Goal: Transaction & Acquisition: Purchase product/service

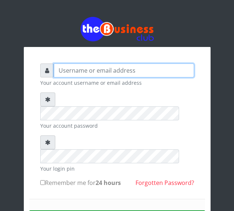
type input "Busybrain2"
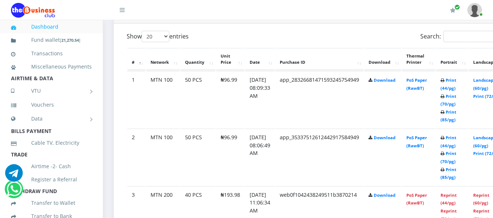
scroll to position [410, 0]
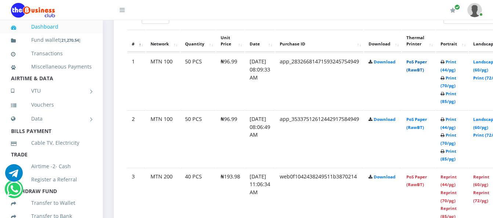
click at [425, 59] on link "PoS Paper (RawBT)" at bounding box center [416, 66] width 21 height 14
click at [424, 118] on link "PoS Paper (RawBT)" at bounding box center [416, 124] width 21 height 14
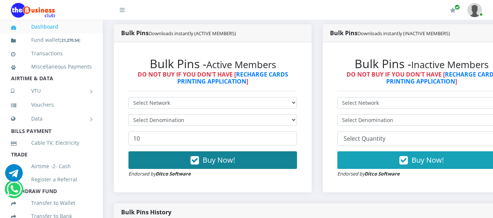
scroll to position [190, 0]
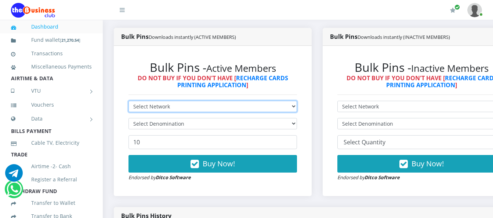
click at [269, 101] on select "Select Network MTN Globacom 9Mobile Airtel" at bounding box center [212, 106] width 168 height 11
select select "Airtel"
click at [128, 101] on select "Select Network MTN Globacom 9Mobile Airtel" at bounding box center [212, 106] width 168 height 11
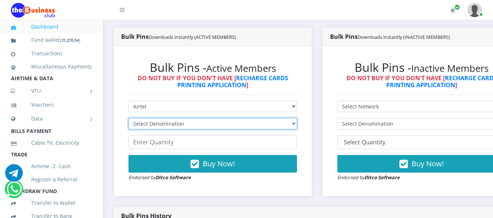
click at [263, 118] on select "Select Denomination Airtel NGN100 - ₦96.38 Airtel NGN200 - ₦192.76 Airtel NGN50…" at bounding box center [212, 123] width 168 height 11
select select "96.38-100"
click at [128, 118] on select "Select Denomination Airtel NGN100 - ₦96.38 Airtel NGN200 - ₦192.76 Airtel NGN50…" at bounding box center [212, 123] width 168 height 11
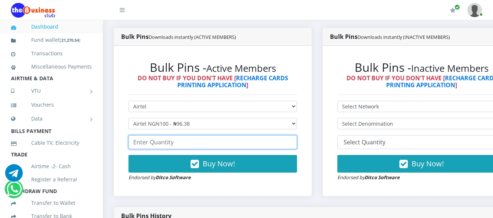
click at [256, 138] on input "number" at bounding box center [212, 142] width 168 height 14
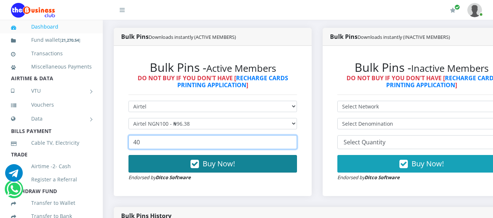
type input "40"
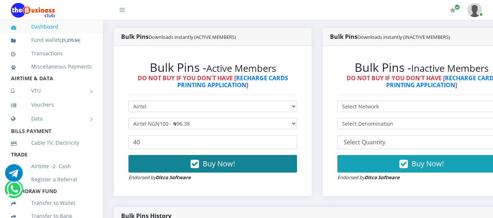
click at [255, 165] on button "Buy Now!" at bounding box center [212, 164] width 168 height 18
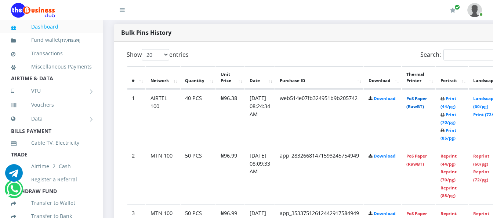
click at [427, 96] on link "PoS Paper (RawBT)" at bounding box center [416, 103] width 21 height 14
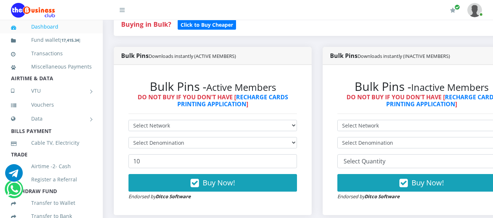
scroll to position [117, 0]
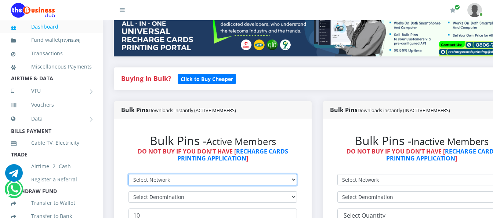
click at [271, 174] on select "Select Network MTN Globacom 9Mobile Airtel" at bounding box center [212, 179] width 168 height 11
click at [265, 175] on select "Select Network MTN Globacom 9Mobile Airtel" at bounding box center [212, 179] width 168 height 11
select select "MTN"
click at [128, 174] on select "Select Network MTN Globacom 9Mobile Airtel" at bounding box center [212, 179] width 168 height 11
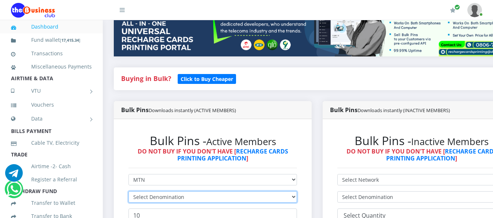
click at [264, 194] on select "Select Denomination" at bounding box center [212, 196] width 168 height 11
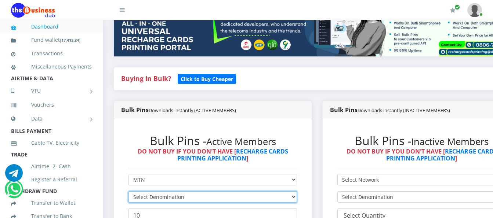
click at [264, 194] on select "Select Denomination" at bounding box center [212, 196] width 168 height 11
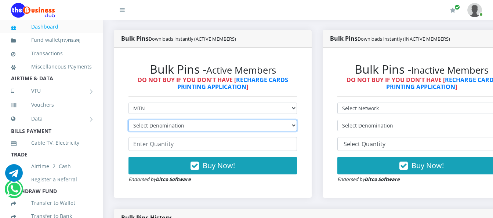
scroll to position [190, 0]
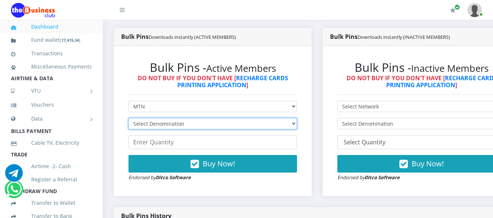
click at [264, 118] on select "Select Denomination MTN NGN100 - ₦96.99 MTN NGN200 - ₦193.98 MTN NGN400 - ₦387.…" at bounding box center [212, 123] width 168 height 11
select select "193.98-200"
click at [128, 118] on select "Select Denomination MTN NGN100 - ₦96.99 MTN NGN200 - ₦193.98 MTN NGN400 - ₦387.…" at bounding box center [212, 123] width 168 height 11
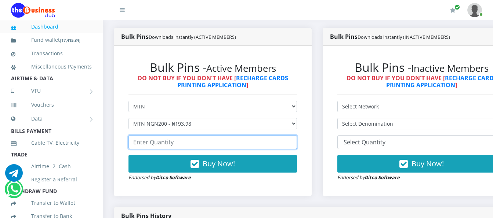
click at [258, 135] on input "number" at bounding box center [212, 142] width 168 height 14
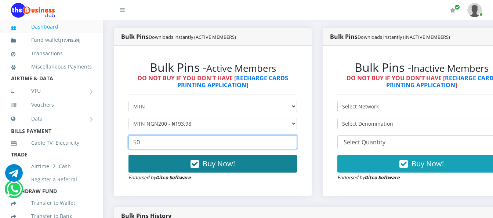
type input "50"
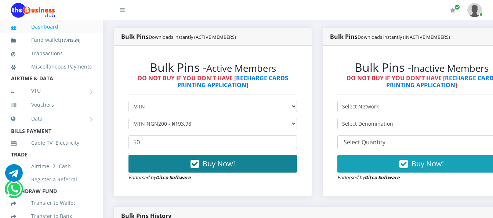
click at [252, 155] on button "Buy Now!" at bounding box center [212, 164] width 168 height 18
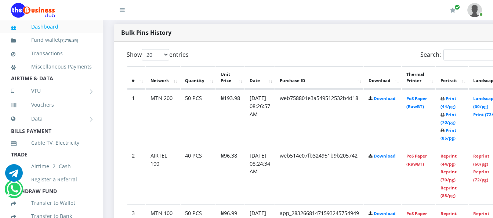
scroll to position [374, 0]
click at [420, 96] on link "PoS Paper (RawBT)" at bounding box center [416, 103] width 21 height 14
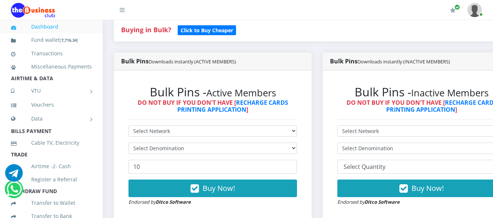
scroll to position [190, 0]
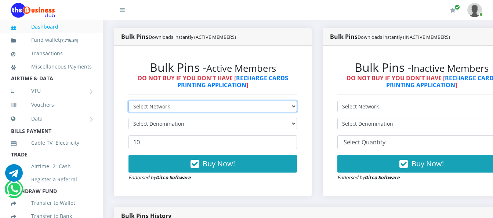
click at [264, 103] on select "Select Network MTN Globacom 9Mobile Airtel" at bounding box center [212, 106] width 168 height 11
select select "Glo"
click at [128, 101] on select "Select Network MTN Globacom 9Mobile Airtel" at bounding box center [212, 106] width 168 height 11
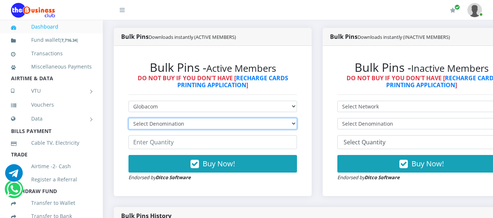
click at [258, 119] on select "Select Denomination Glo NGN100 - ₦96.55 Glo NGN200 - ₦193.10 Glo NGN500 - ₦482.…" at bounding box center [212, 123] width 168 height 11
select select "96.55-100"
click at [128, 118] on select "Select Denomination Glo NGN100 - ₦96.55 Glo NGN200 - ₦193.10 Glo NGN500 - ₦482.…" at bounding box center [212, 123] width 168 height 11
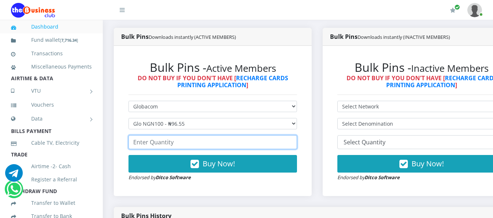
click at [253, 135] on input "number" at bounding box center [212, 142] width 168 height 14
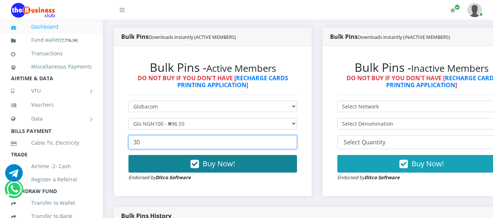
type input "30"
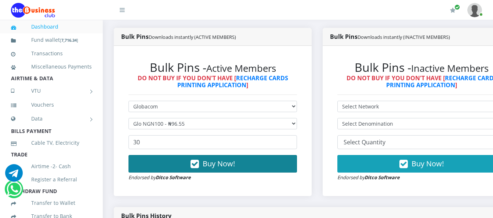
click at [255, 162] on button "Buy Now!" at bounding box center [212, 164] width 168 height 18
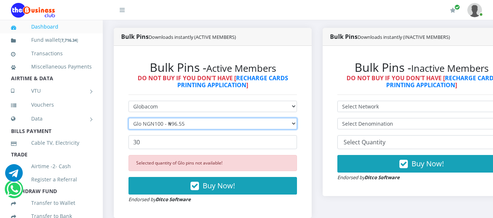
click at [235, 118] on select "Select Denomination Glo NGN100 - ₦96.55 Glo NGN200 - ₦193.10 Glo NGN500 - ₦482.…" at bounding box center [212, 123] width 168 height 11
select select "193.1-200"
click at [128, 118] on select "Select Denomination Glo NGN100 - ₦96.55 Glo NGN200 - ₦193.10 Glo NGN500 - ₦482.…" at bounding box center [212, 123] width 168 height 11
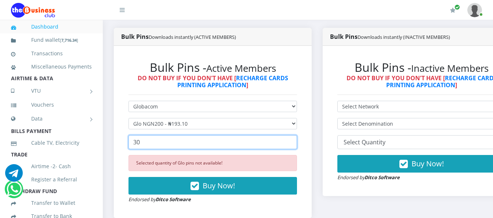
click at [240, 141] on input "30" at bounding box center [212, 142] width 168 height 14
type input "3"
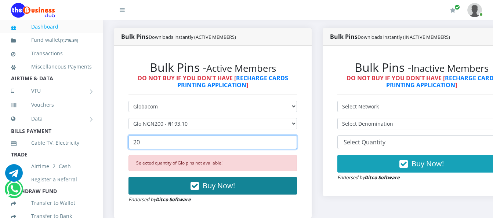
type input "20"
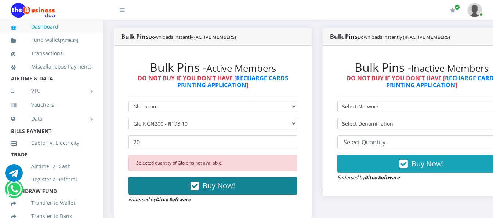
click at [241, 178] on button "Buy Now!" at bounding box center [212, 186] width 168 height 18
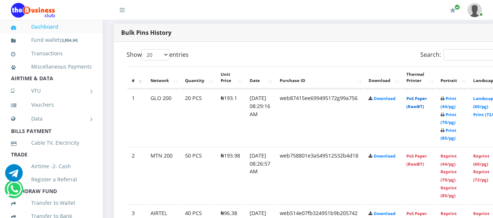
click at [424, 96] on link "PoS Paper (RawBT)" at bounding box center [416, 103] width 21 height 14
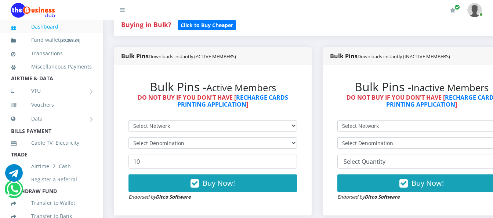
scroll to position [160, 0]
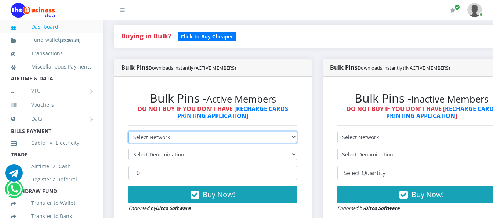
click at [190, 132] on select "Select Network MTN Globacom 9Mobile Airtel" at bounding box center [212, 137] width 168 height 11
select select "MTN"
click at [128, 132] on select "Select Network MTN Globacom 9Mobile Airtel" at bounding box center [212, 137] width 168 height 11
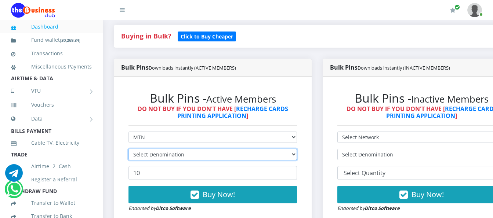
click at [182, 150] on select "Select Denomination" at bounding box center [212, 154] width 168 height 11
select select "484.95-500"
click at [128, 149] on select "Select Denomination MTN NGN100 - ₦96.99 MTN NGN200 - ₦193.98 MTN NGN400 - ₦387.…" at bounding box center [212, 154] width 168 height 11
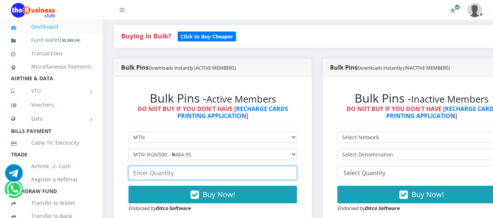
click at [172, 166] on input "number" at bounding box center [212, 173] width 168 height 14
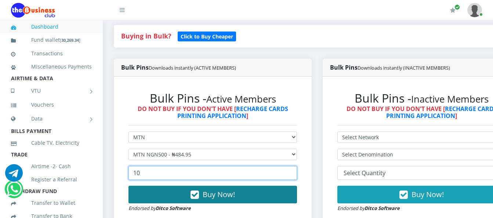
type input "10"
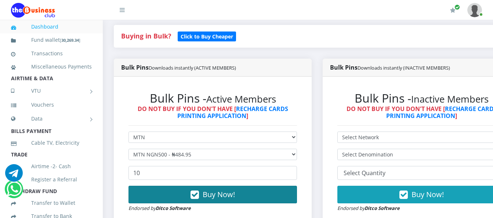
click at [179, 186] on button "Buy Now!" at bounding box center [212, 195] width 168 height 18
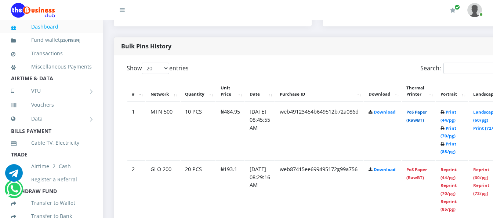
click at [426, 109] on link "PoS Paper (RawBT)" at bounding box center [416, 116] width 21 height 14
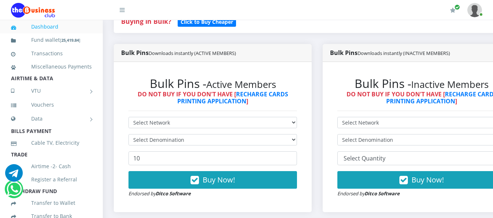
scroll to position [177, 0]
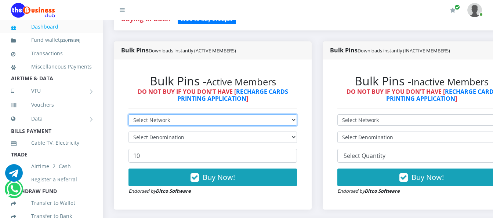
click at [230, 114] on select "Select Network MTN Globacom 9Mobile Airtel" at bounding box center [212, 119] width 168 height 11
select select "MTN"
click at [128, 114] on select "Select Network MTN Globacom 9Mobile Airtel" at bounding box center [212, 119] width 168 height 11
click at [235, 114] on select "Select Network MTN Globacom 9Mobile Airtel" at bounding box center [212, 119] width 168 height 11
select select "Airtel"
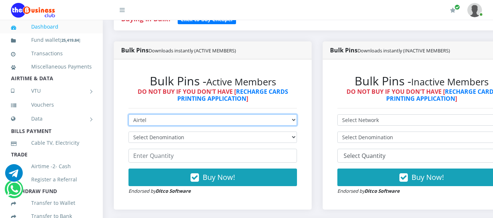
click at [128, 114] on select "Select Network MTN Globacom 9Mobile Airtel" at bounding box center [212, 119] width 168 height 11
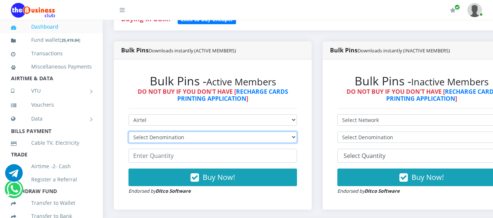
click at [240, 132] on select "Select Denomination Airtel NGN100 - ₦96.38 Airtel NGN200 - ₦192.76 Airtel NGN50…" at bounding box center [212, 137] width 168 height 11
select select "481.9-500"
click at [128, 132] on select "Select Denomination Airtel NGN100 - ₦96.38 Airtel NGN200 - ₦192.76 Airtel NGN50…" at bounding box center [212, 137] width 168 height 11
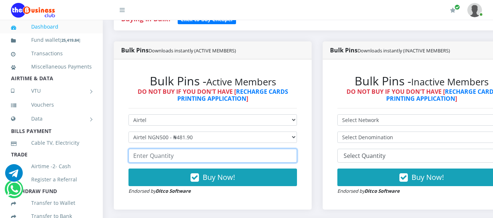
click at [220, 149] on input "number" at bounding box center [212, 156] width 168 height 14
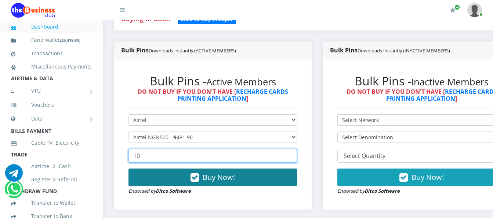
type input "10"
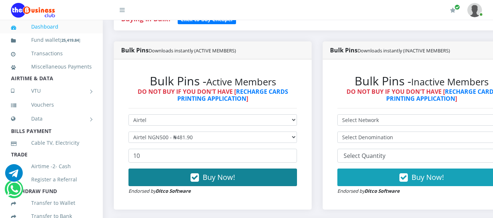
click at [232, 172] on span "Buy Now!" at bounding box center [218, 177] width 32 height 10
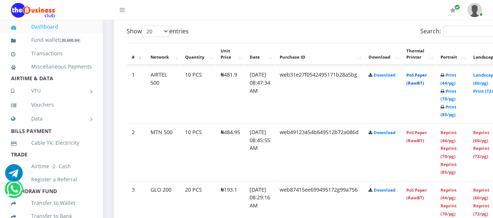
click at [426, 72] on link "PoS Paper (RawBT)" at bounding box center [416, 79] width 21 height 14
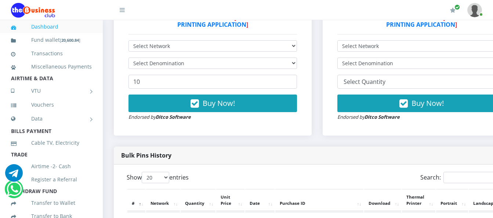
scroll to position [177, 0]
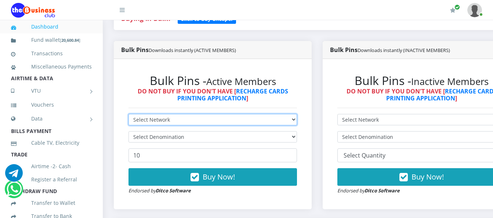
click at [257, 116] on select "Select Network MTN Globacom 9Mobile Airtel" at bounding box center [212, 119] width 168 height 11
select select "Airtel"
click at [128, 114] on select "Select Network MTN Globacom 9Mobile Airtel" at bounding box center [212, 119] width 168 height 11
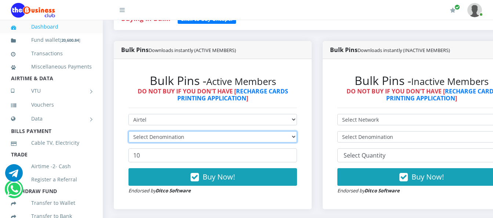
click at [253, 132] on select "Select Denomination" at bounding box center [212, 136] width 168 height 11
click at [255, 131] on select "Select Denomination" at bounding box center [212, 136] width 168 height 11
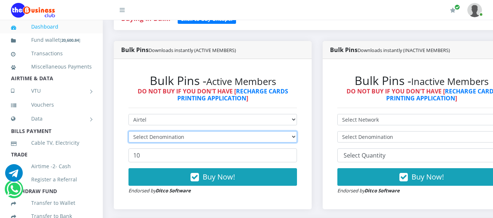
click at [255, 131] on select "Select Denomination" at bounding box center [212, 136] width 168 height 11
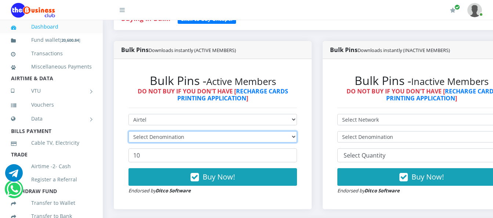
click at [257, 132] on select "Select Denomination" at bounding box center [212, 136] width 168 height 11
click at [257, 133] on select "Select Denomination" at bounding box center [212, 136] width 168 height 11
click at [258, 134] on select "Select Denomination" at bounding box center [212, 136] width 168 height 11
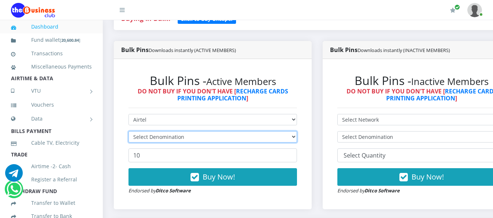
click at [258, 134] on select "Select Denomination" at bounding box center [212, 136] width 168 height 11
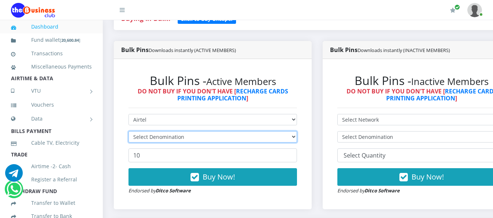
click at [258, 134] on select "Select Denomination" at bounding box center [212, 136] width 168 height 11
click at [258, 135] on select "Select Denomination" at bounding box center [212, 136] width 168 height 11
click at [258, 136] on select "Select Denomination" at bounding box center [212, 136] width 168 height 11
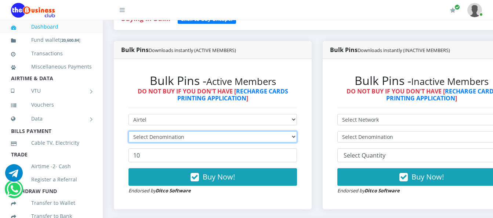
click at [247, 131] on select "Select Denomination" at bounding box center [212, 136] width 168 height 11
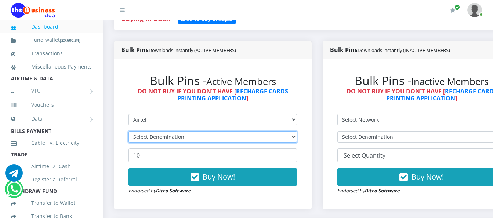
click at [247, 131] on select "Select Denomination" at bounding box center [212, 136] width 168 height 11
click at [297, 131] on select "Select Denomination" at bounding box center [212, 136] width 168 height 11
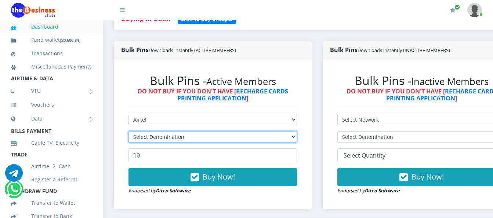
click at [296, 131] on select "Select Denomination" at bounding box center [212, 136] width 168 height 11
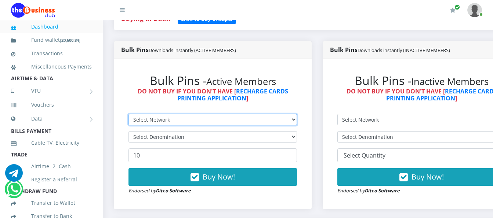
click at [250, 114] on select "Select Network MTN Globacom 9Mobile Airtel" at bounding box center [212, 119] width 168 height 11
select select "Airtel"
click at [128, 114] on select "Select Network MTN Globacom 9Mobile Airtel" at bounding box center [212, 119] width 168 height 11
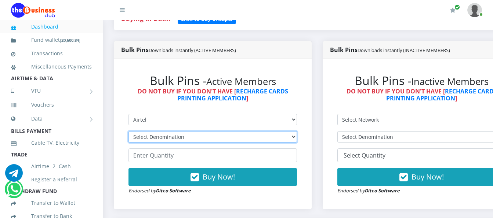
click at [238, 131] on select "Select Denomination Airtel NGN100 - ₦96.38 Airtel NGN200 - ₦192.76 Airtel NGN50…" at bounding box center [212, 136] width 168 height 11
select select "192.76-200"
click at [128, 131] on select "Select Denomination Airtel NGN100 - ₦96.38 Airtel NGN200 - ₦192.76 Airtel NGN50…" at bounding box center [212, 136] width 168 height 11
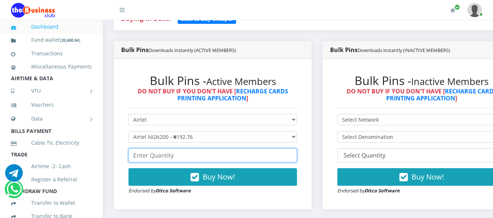
click at [236, 152] on input "number" at bounding box center [212, 156] width 168 height 14
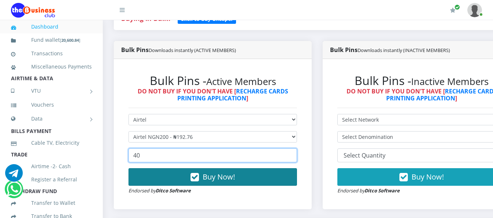
type input "40"
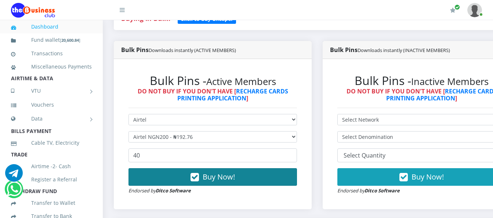
click at [229, 172] on span "Buy Now!" at bounding box center [218, 177] width 32 height 10
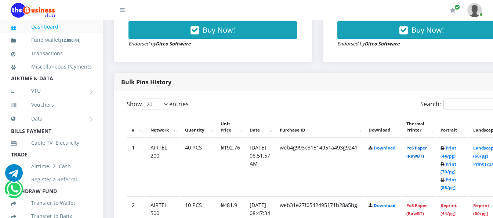
click at [420, 145] on link "PoS Paper (RawBT)" at bounding box center [416, 152] width 21 height 14
